Goal: Information Seeking & Learning: Understand process/instructions

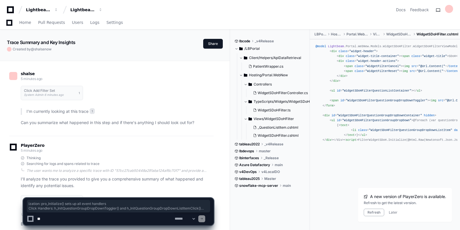
scroll to position [1354, 0]
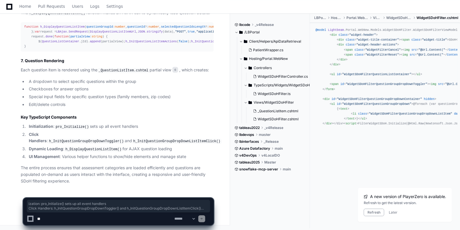
click at [67, 222] on textarea at bounding box center [105, 219] width 138 height 13
drag, startPoint x: 104, startPoint y: 219, endPoint x: 67, endPoint y: 219, distance: 37.8
click at [67, 219] on textarea at bounding box center [105, 219] width 138 height 13
click at [139, 221] on textarea at bounding box center [105, 219] width 138 height 13
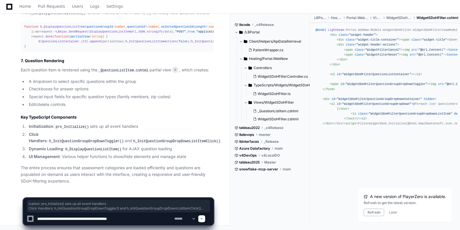
click at [141, 219] on textarea at bounding box center [105, 219] width 138 height 13
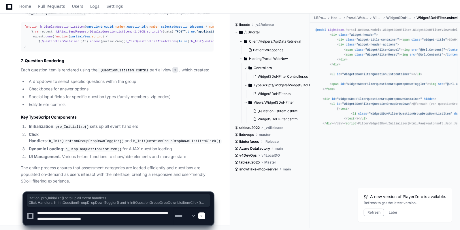
paste textarea "**********"
type textarea "**********"
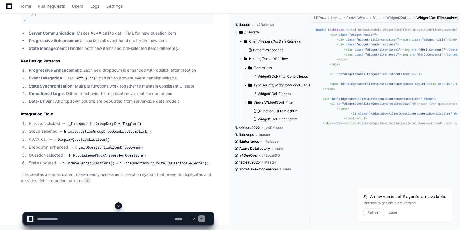
scroll to position [2859, 0]
click at [27, 184] on p "This creates a sophisticated, user-friendly assessment selection system that pr…" at bounding box center [117, 178] width 193 height 13
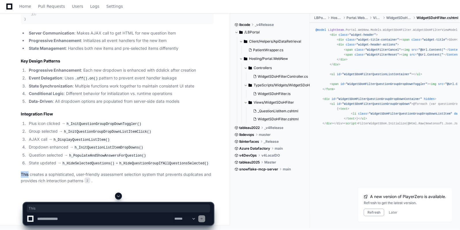
click at [27, 184] on p "This creates a sophisticated, user-friendly assessment selection system that pr…" at bounding box center [117, 178] width 193 height 13
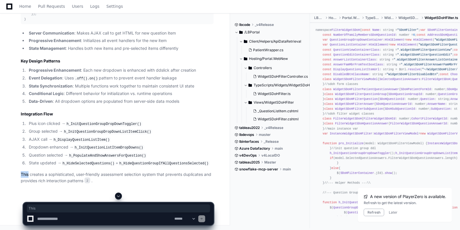
scroll to position [2867, 0]
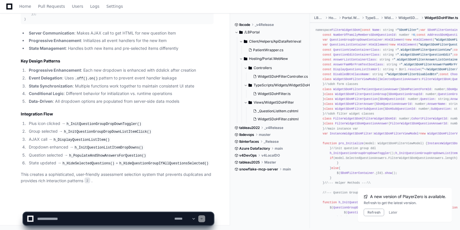
click at [105, 156] on code "h_PopulateAndShowAnswersForQuestion()" at bounding box center [107, 155] width 79 height 5
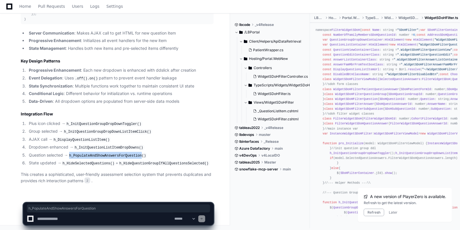
click at [105, 156] on code "h_PopulateAndShowAnswersForQuestion()" at bounding box center [107, 155] width 79 height 5
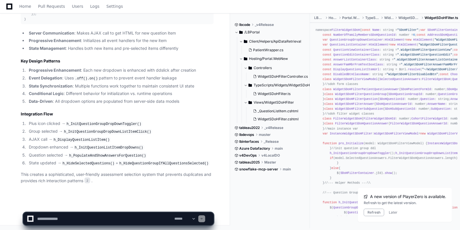
click at [86, 165] on code "h_HideSelectedQuestions()" at bounding box center [88, 163] width 54 height 5
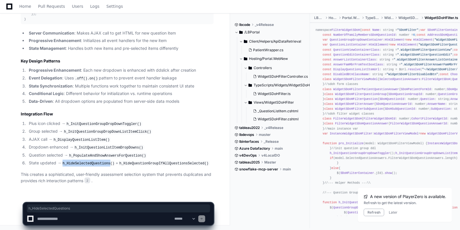
click at [86, 165] on code "h_HideSelectedQuestions()" at bounding box center [88, 163] width 54 height 5
click at [138, 164] on code "h_HideQuestionGroupIfAllQuestionsSelected()" at bounding box center [164, 163] width 92 height 5
click at [100, 149] on code "h_InitQuestionListItemDropDowns()" at bounding box center [109, 147] width 71 height 5
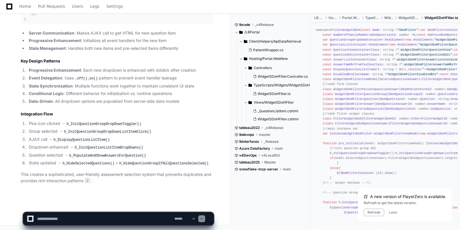
click at [95, 159] on ol "Plus icon clicked → h_InitQuestionGroupDropDownToggler() Group selected → h_Ini…" at bounding box center [117, 144] width 193 height 46
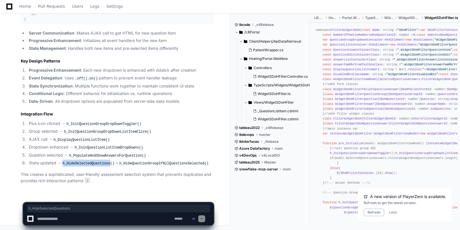
click at [95, 159] on ol "Plus icon clicked → h_InitQuestionGroupDropDownToggler() Group selected → h_Ini…" at bounding box center [117, 144] width 193 height 46
click at [97, 157] on code "h_PopulateAndShowAnswersForQuestion()" at bounding box center [107, 155] width 79 height 5
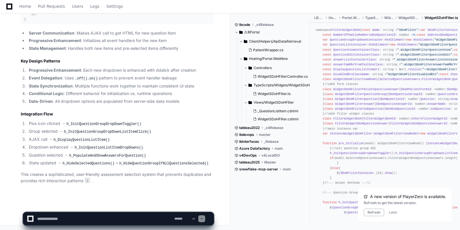
click at [102, 127] on code "h_InitQuestionGroupDropDownToggler()" at bounding box center [103, 124] width 77 height 5
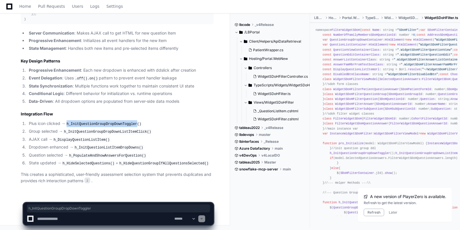
click at [102, 127] on code "h_InitQuestionGroupDropDownToggler()" at bounding box center [103, 124] width 77 height 5
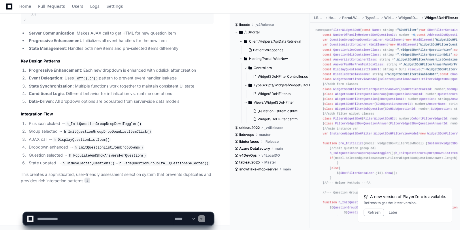
click at [104, 132] on code "h_InitQuestionGroupDropDownListItemClick()" at bounding box center [107, 131] width 89 height 5
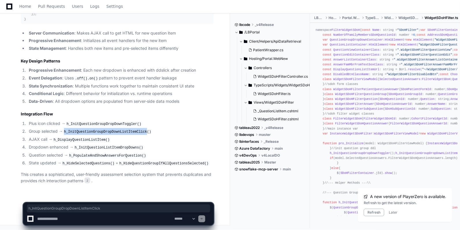
click at [104, 132] on code "h_InitQuestionGroupDropDownListItemClick()" at bounding box center [107, 131] width 89 height 5
click at [81, 139] on code "h_DisplayQuestionListItem()" at bounding box center [81, 140] width 58 height 5
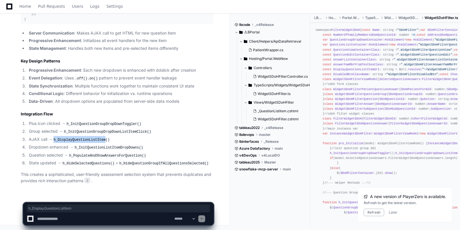
click at [81, 139] on code "h_DisplayQuestionListItem()" at bounding box center [81, 140] width 58 height 5
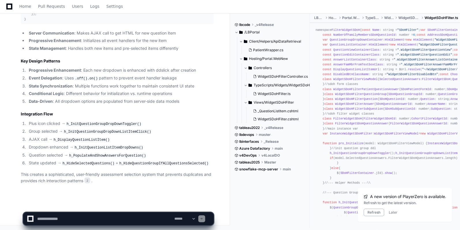
click at [102, 150] on code "h_InitQuestionListItemDropDowns()" at bounding box center [109, 147] width 71 height 5
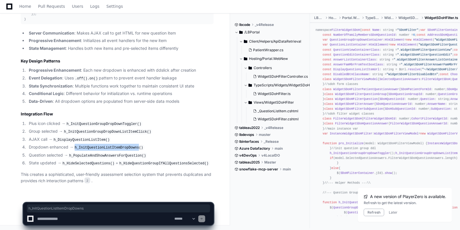
click at [102, 150] on code "h_InitQuestionListItemDropDowns()" at bounding box center [109, 147] width 71 height 5
click at [101, 157] on code "h_PopulateAndShowAnswersForQuestion()" at bounding box center [107, 155] width 79 height 5
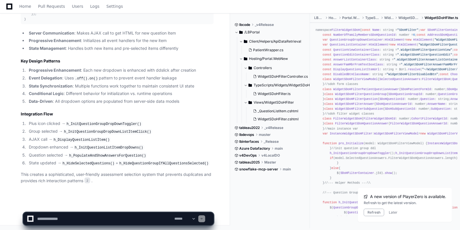
click at [154, 164] on code "h_HideQuestionGroupIfAllQuestionsSelected()" at bounding box center [164, 163] width 92 height 5
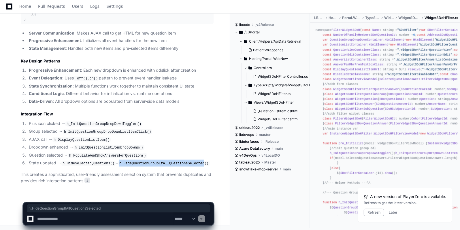
click at [154, 164] on code "h_HideQuestionGroupIfAllQuestionsSelected()" at bounding box center [164, 163] width 92 height 5
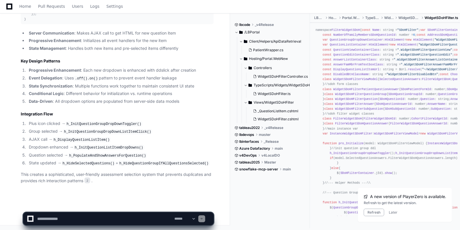
click at [85, 164] on code "h_HideSelectedQuestions()" at bounding box center [88, 163] width 54 height 5
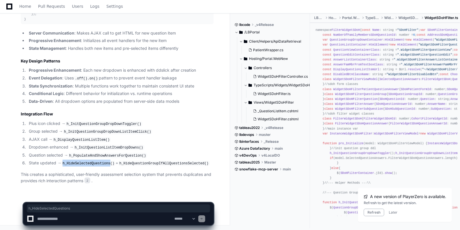
click at [85, 164] on code "h_HideSelectedQuestions()" at bounding box center [88, 163] width 54 height 5
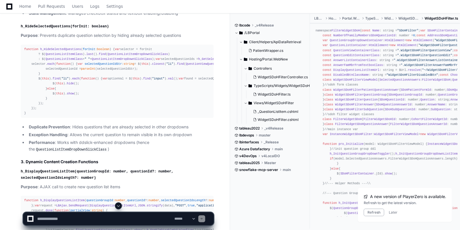
scroll to position [2257, 0]
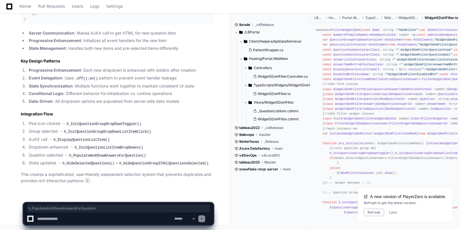
scroll to position [2867, 0]
